Goal: Register for event/course

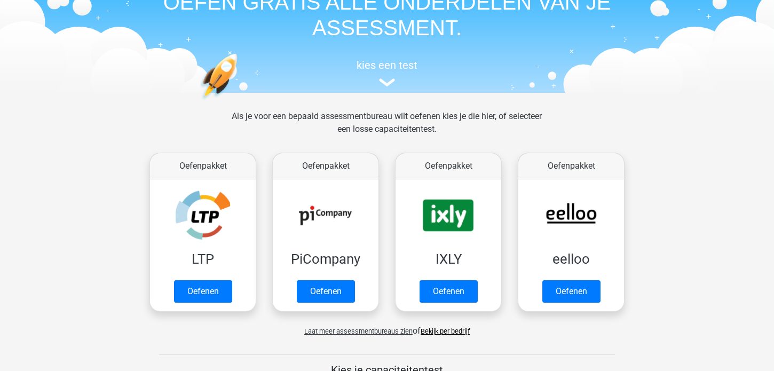
scroll to position [123, 0]
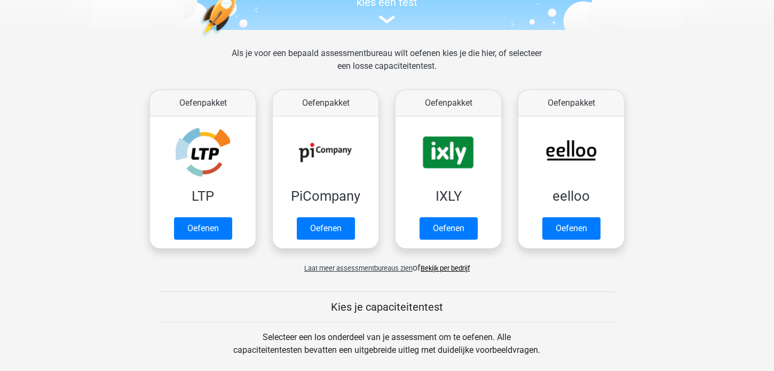
click at [450, 269] on link "Bekijk per bedrijf" at bounding box center [445, 268] width 49 height 8
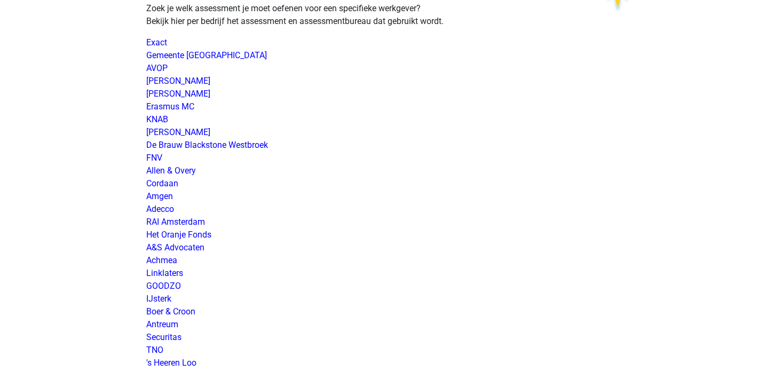
scroll to position [61, 0]
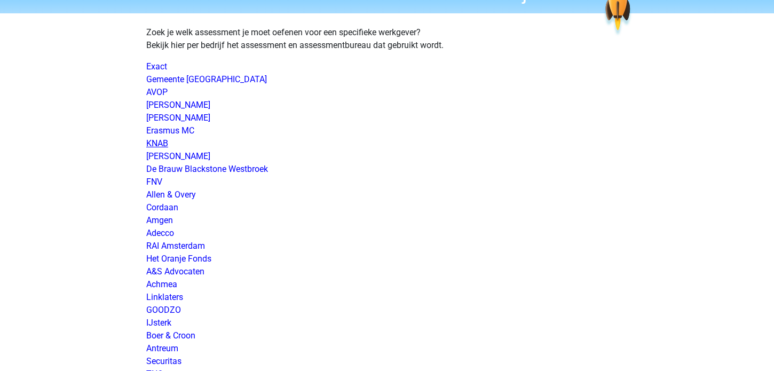
click at [162, 147] on link "KNAB" at bounding box center [157, 143] width 22 height 10
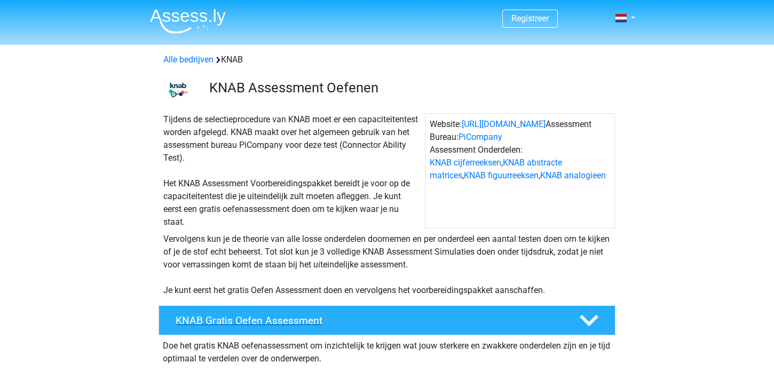
click at [304, 320] on h4 "KNAB Gratis Oefen Assessment" at bounding box center [369, 321] width 387 height 12
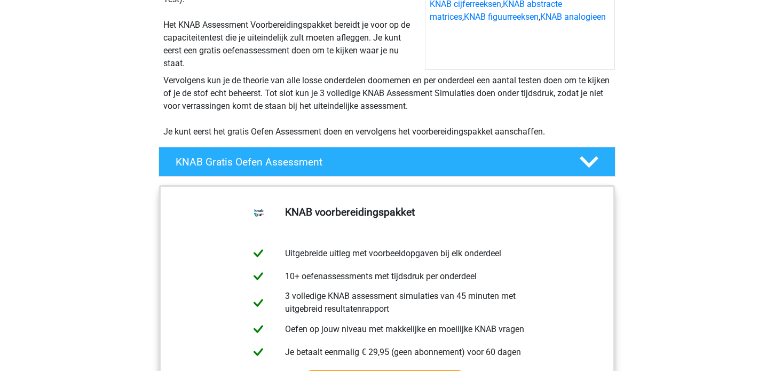
scroll to position [185, 0]
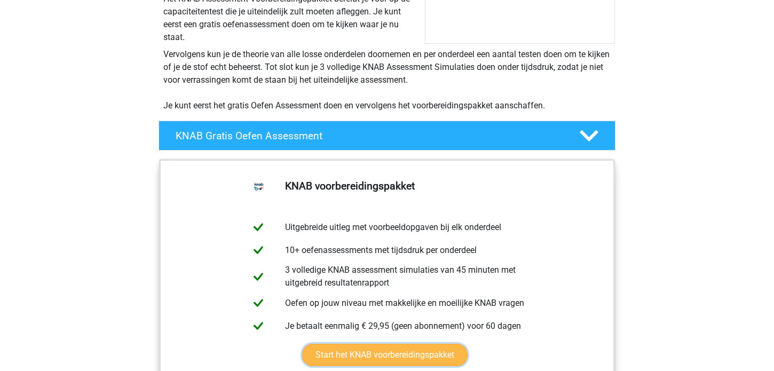
click at [377, 350] on link "Start het KNAB voorbereidingspakket" at bounding box center [385, 355] width 166 height 22
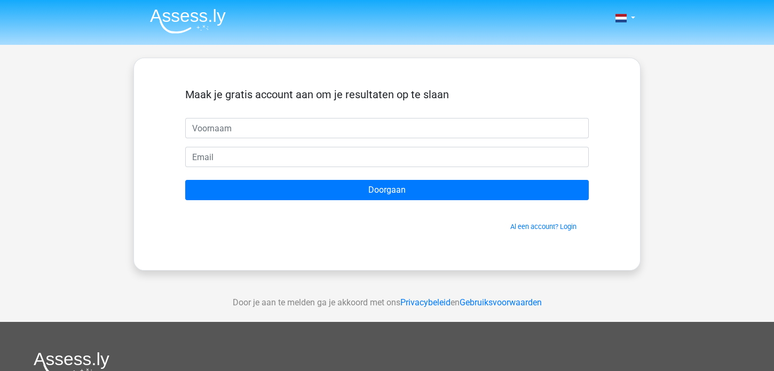
click at [201, 125] on input "text" at bounding box center [387, 128] width 404 height 20
type input "[PERSON_NAME]"
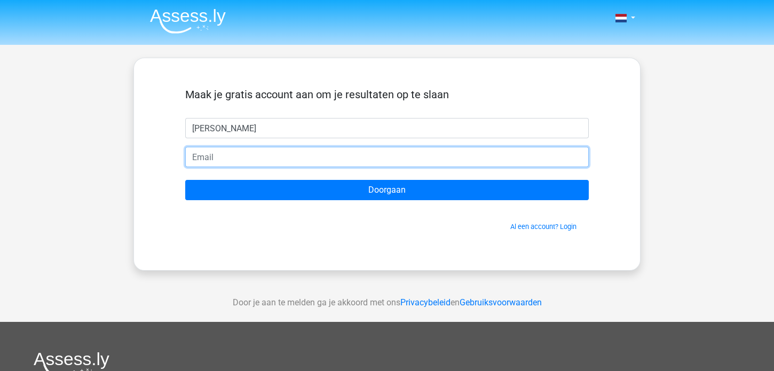
click at [202, 154] on input "email" at bounding box center [387, 157] width 404 height 20
type input "[EMAIL_ADDRESS][DOMAIN_NAME]"
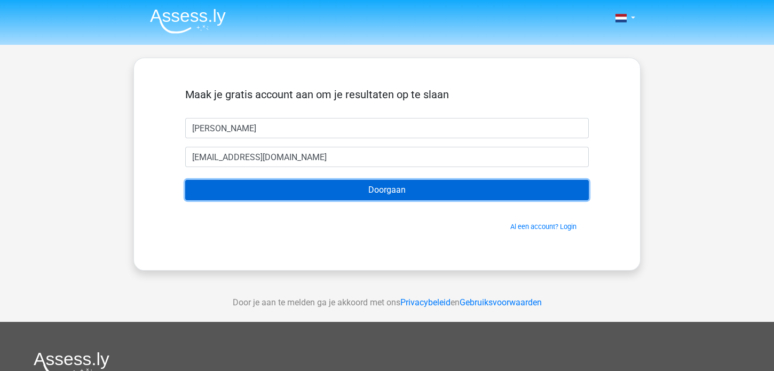
click at [384, 190] on input "Doorgaan" at bounding box center [387, 190] width 404 height 20
